Goal: Information Seeking & Learning: Find specific fact

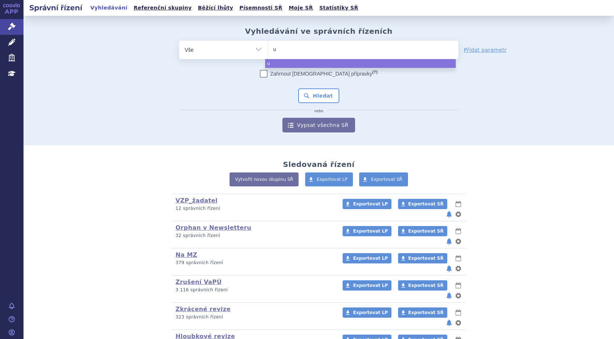
type input "ul"
type input "ulr"
type input "ul"
type input "ult"
type input "ultom"
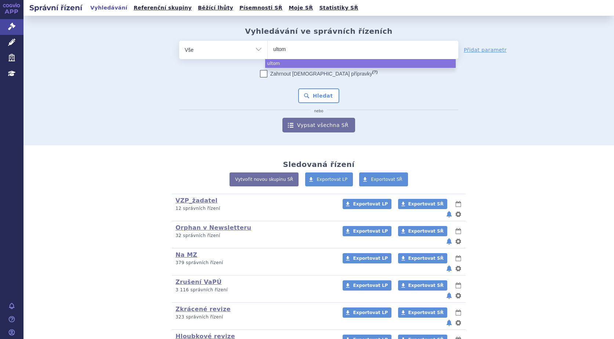
type input "ultomi"
type input "ultomir"
type input "ultomiri"
type input "ultomiris"
select select "ultomiris"
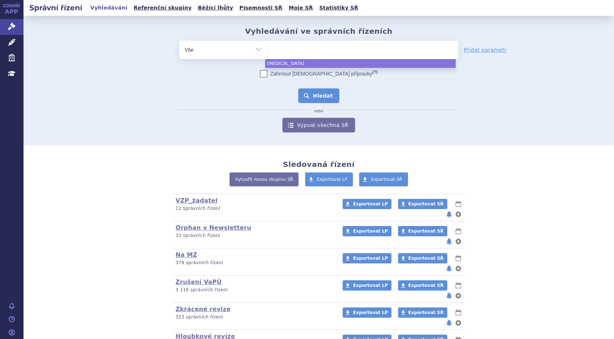
click at [319, 96] on button "Hledat" at bounding box center [318, 95] width 41 height 15
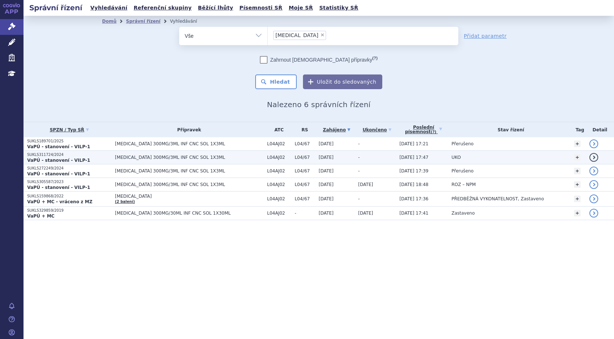
click at [52, 157] on p "SUKLS311724/2024" at bounding box center [69, 154] width 84 height 5
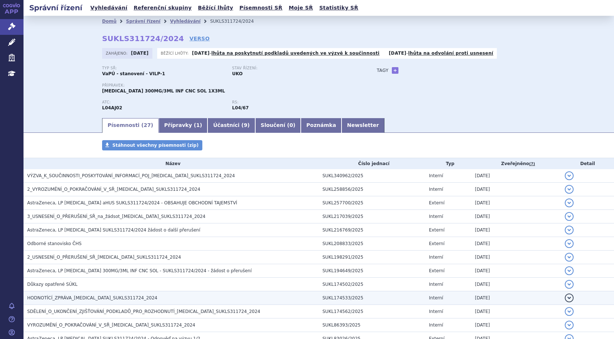
click at [61, 298] on span "HODNOTÍCÍ_ZPRÁVA_[MEDICAL_DATA]_SUKLS311724_2024" at bounding box center [92, 297] width 130 height 5
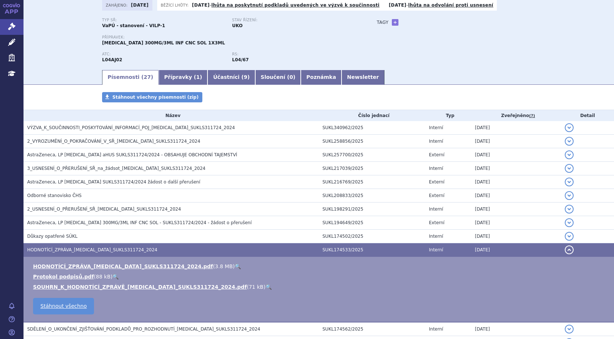
scroll to position [110, 0]
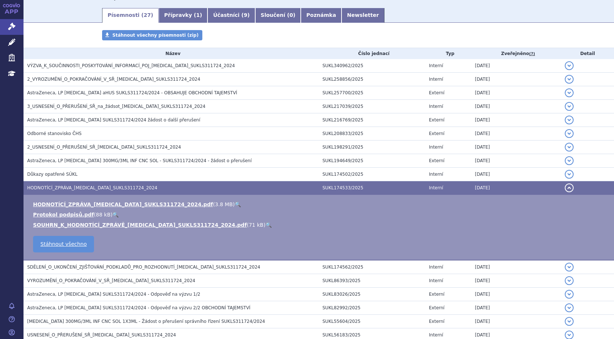
click at [235, 204] on link "🔍" at bounding box center [238, 205] width 6 height 6
